Goal: Task Accomplishment & Management: Complete application form

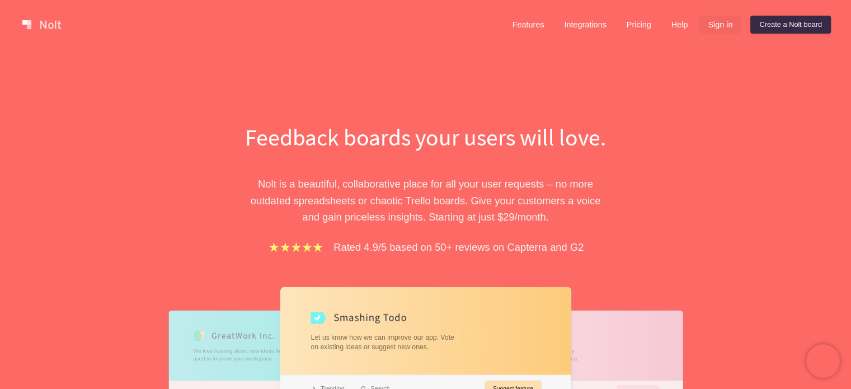
click at [719, 20] on link "Sign in" at bounding box center [720, 25] width 43 height 18
click at [797, 25] on link "Create a Nolt board" at bounding box center [791, 25] width 81 height 18
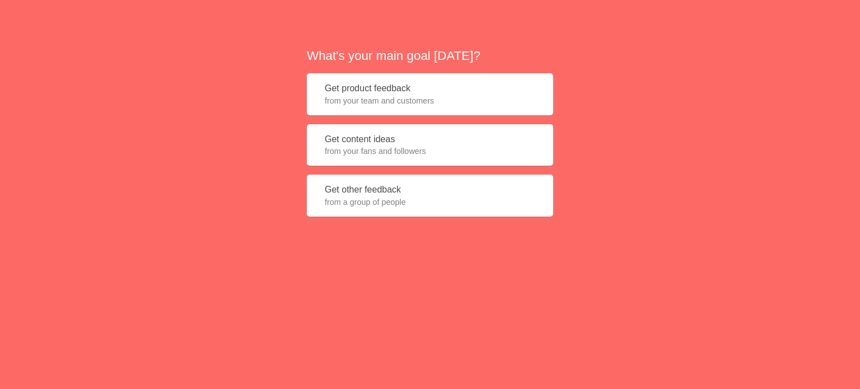
click at [432, 156] on span "from your fans and followers" at bounding box center [430, 151] width 210 height 11
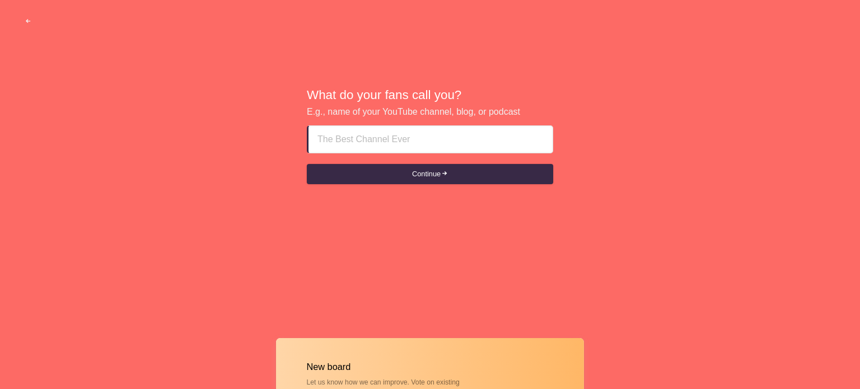
click at [419, 143] on input at bounding box center [430, 139] width 226 height 27
type input "Raasjoiners"
click at [307, 164] on button "Continue" at bounding box center [430, 174] width 246 height 20
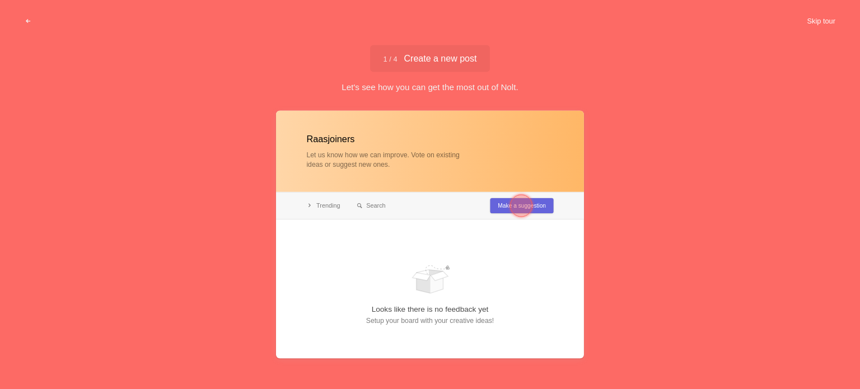
click at [823, 15] on button "Skip tour" at bounding box center [820, 21] width 55 height 20
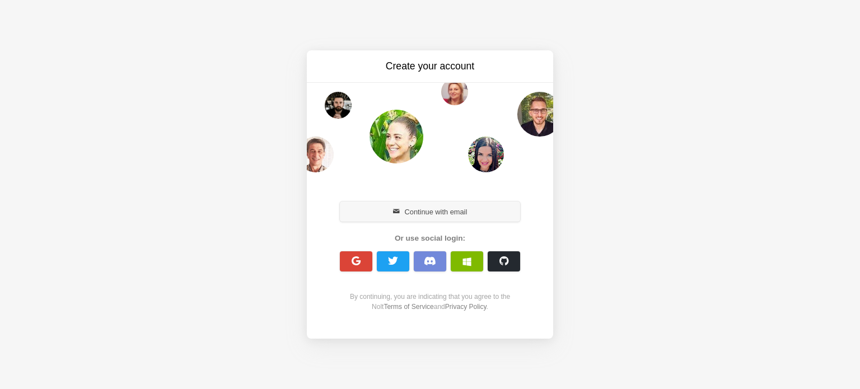
click at [367, 210] on button "Continue with email" at bounding box center [430, 212] width 180 height 20
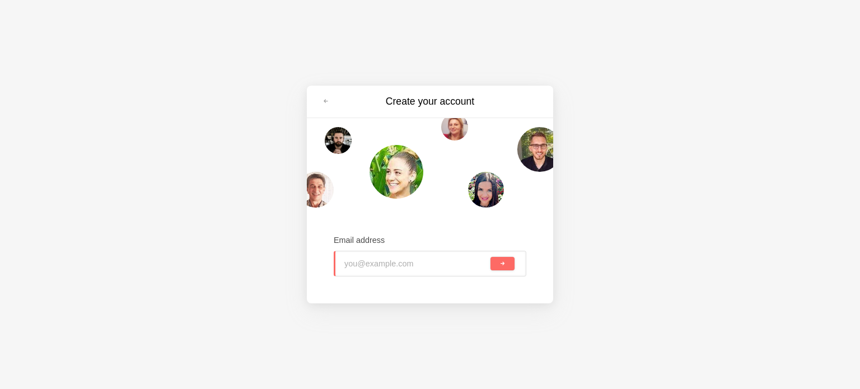
click at [383, 261] on input "email" at bounding box center [416, 263] width 144 height 25
drag, startPoint x: 404, startPoint y: 263, endPoint x: 430, endPoint y: 274, distance: 28.4
click at [404, 263] on input "email" at bounding box center [415, 263] width 145 height 25
paste input "[EMAIL_ADDRESS][DOMAIN_NAME]"
type input "[EMAIL_ADDRESS][DOMAIN_NAME]"
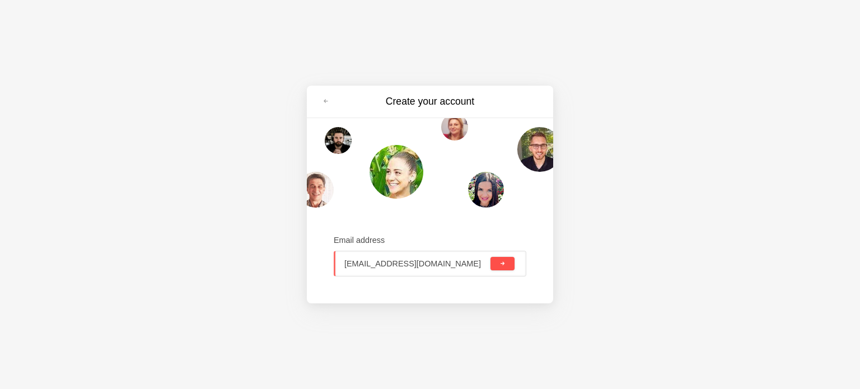
click at [504, 268] on button "submit" at bounding box center [502, 263] width 24 height 13
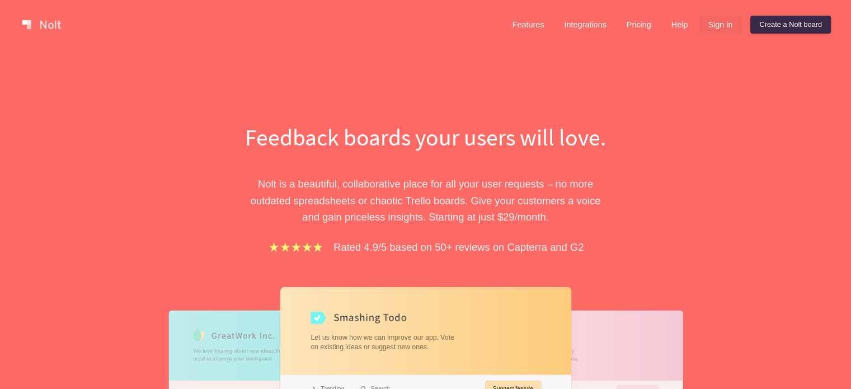
click at [724, 24] on link "Sign in" at bounding box center [720, 25] width 43 height 18
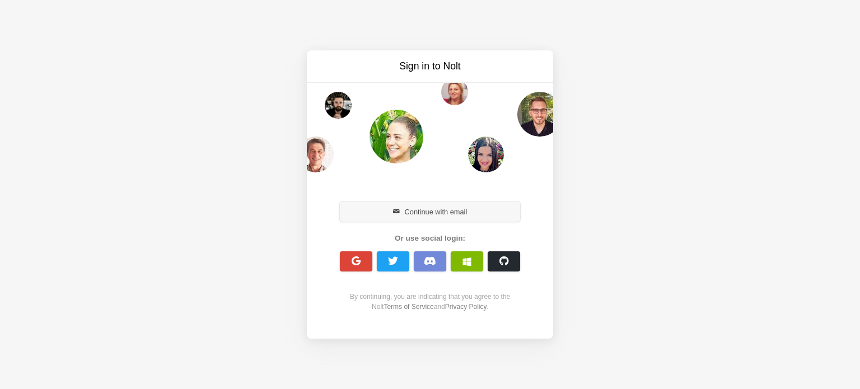
click at [476, 211] on button "Continue with email" at bounding box center [430, 212] width 180 height 20
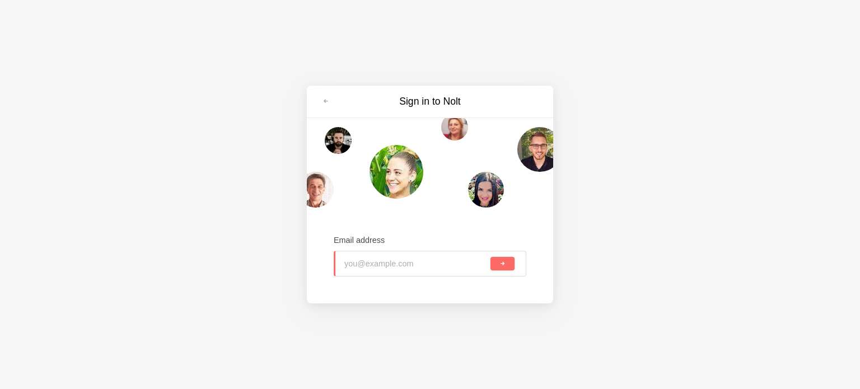
click at [436, 257] on input "email" at bounding box center [416, 263] width 144 height 25
drag, startPoint x: 408, startPoint y: 258, endPoint x: 423, endPoint y: 268, distance: 17.4
click at [408, 258] on input "email" at bounding box center [415, 263] width 145 height 25
paste input "[EMAIL_ADDRESS][DOMAIN_NAME]"
type input "[EMAIL_ADDRESS][DOMAIN_NAME]"
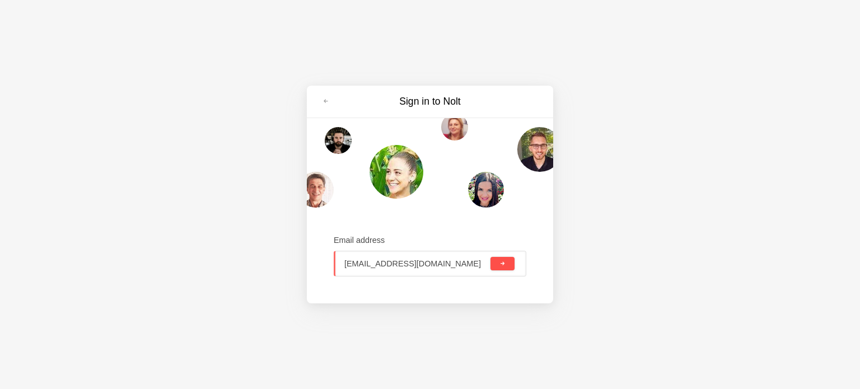
click at [505, 261] on button "submit" at bounding box center [502, 263] width 24 height 13
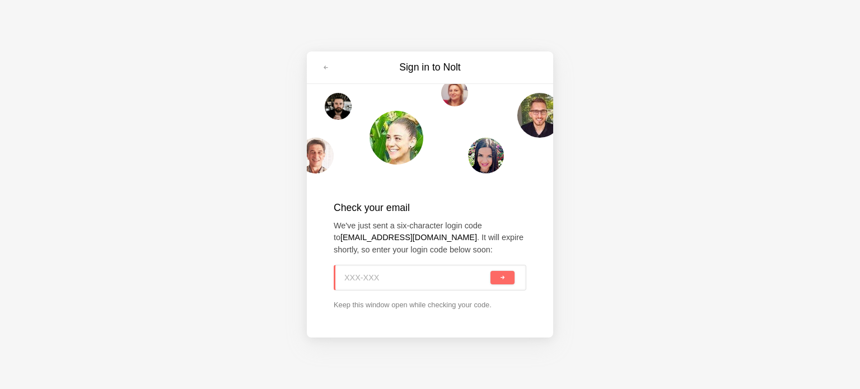
paste input "68H-CY8"
type input "68H-CY8"
click at [497, 274] on button "submit" at bounding box center [502, 277] width 24 height 13
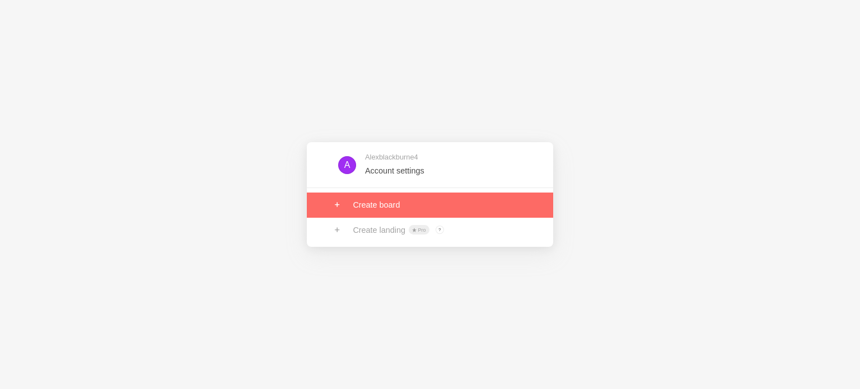
click at [372, 202] on link at bounding box center [430, 205] width 246 height 25
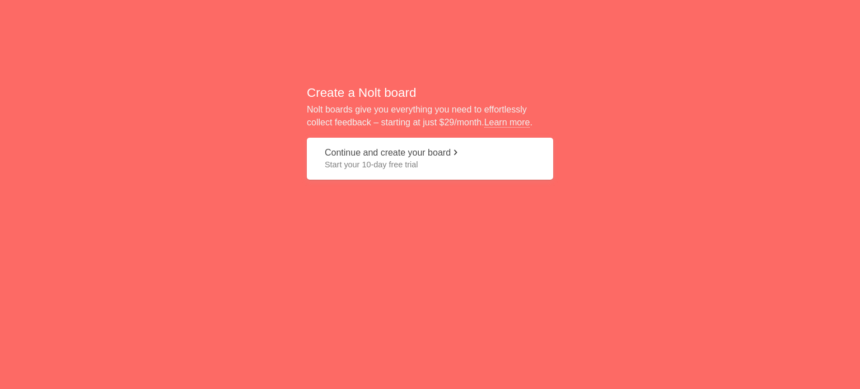
click at [395, 166] on span "Start your 10-day free trial" at bounding box center [430, 164] width 210 height 11
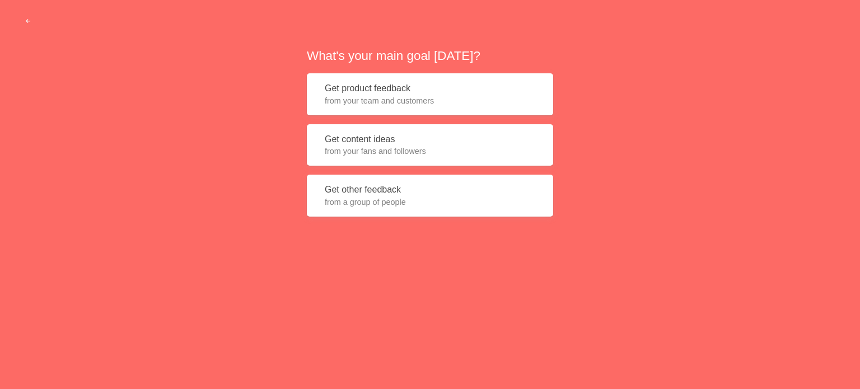
click at [420, 146] on span "from your fans and followers" at bounding box center [430, 151] width 210 height 11
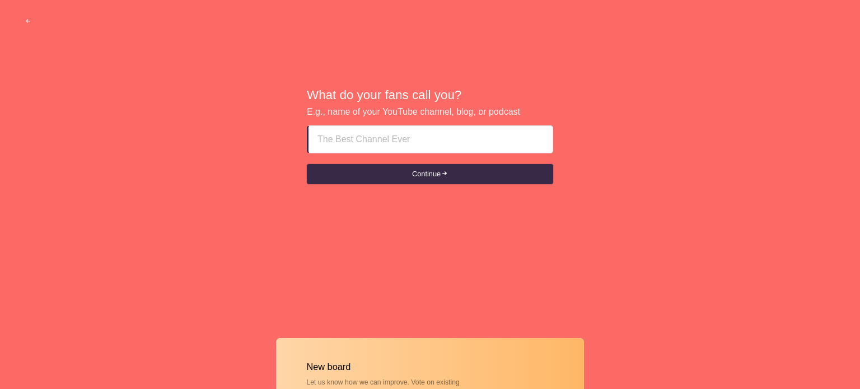
click at [419, 141] on input at bounding box center [430, 139] width 226 height 27
type input "Raasjoiner"
click at [307, 164] on button "Continue" at bounding box center [430, 174] width 246 height 20
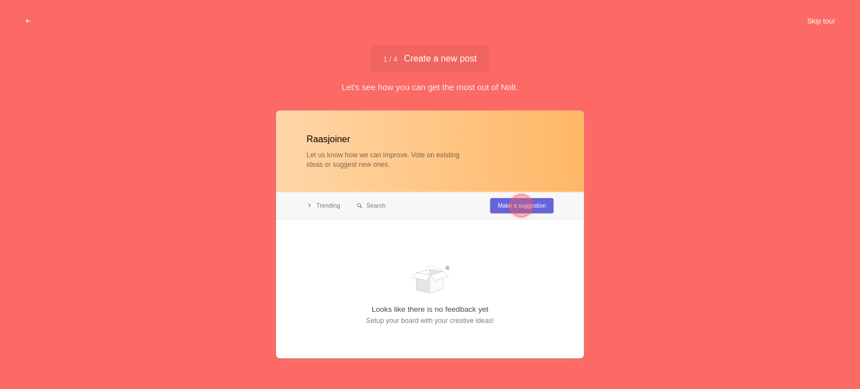
click at [828, 22] on button "Skip tour" at bounding box center [820, 21] width 55 height 20
